Goal: Information Seeking & Learning: Check status

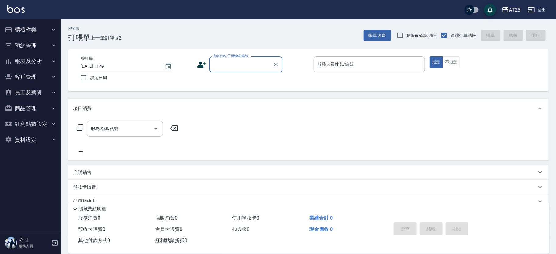
click at [34, 61] on button "報表及分析" at bounding box center [30, 61] width 56 height 16
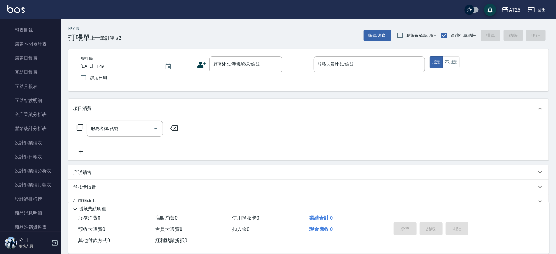
scroll to position [64, 0]
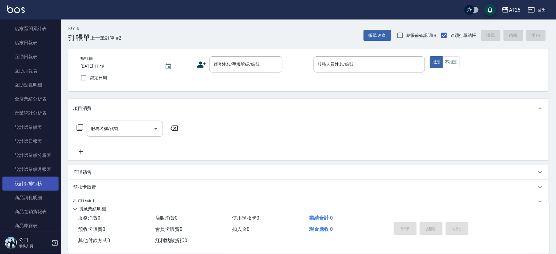
click at [27, 184] on link "設計師排行榜" at bounding box center [30, 184] width 56 height 14
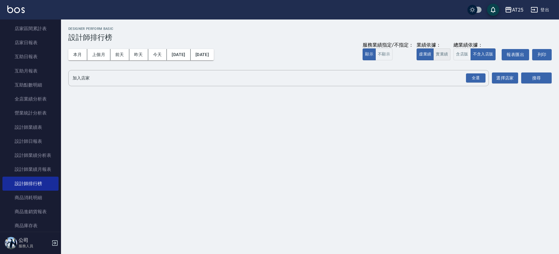
click at [435, 52] on button "實業績" at bounding box center [441, 54] width 17 height 12
click at [475, 76] on div "全選" at bounding box center [476, 77] width 20 height 9
click at [556, 80] on div "AT25 [DATE] - [DATE] 設計師排行榜 列印時間： [DATE][PHONE_NUMBER]:53 Designer Perform Basi…" at bounding box center [310, 58] width 498 height 77
click at [521, 79] on button "搜尋" at bounding box center [536, 78] width 30 height 11
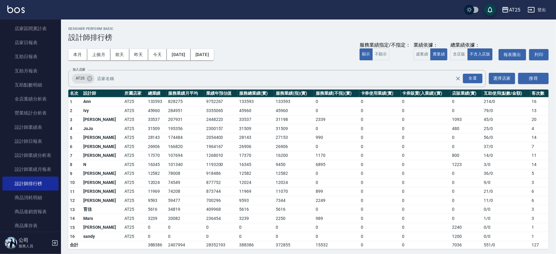
click at [12, 11] on img at bounding box center [15, 9] width 17 height 8
